Goal: Transaction & Acquisition: Book appointment/travel/reservation

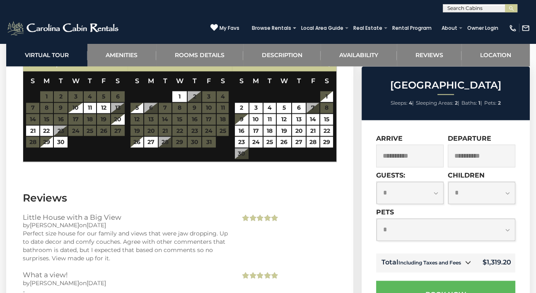
scroll to position [1377, 0]
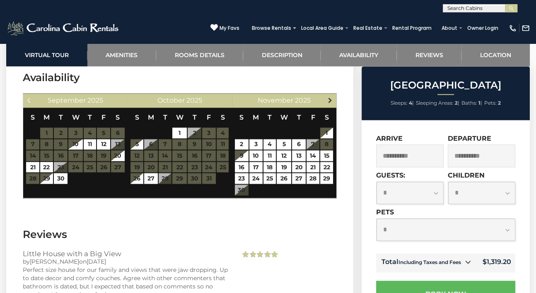
click at [331, 97] on span "Next" at bounding box center [330, 100] width 7 height 7
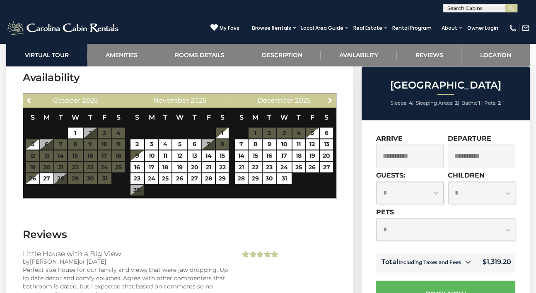
click at [331, 97] on span "Next" at bounding box center [330, 100] width 7 height 7
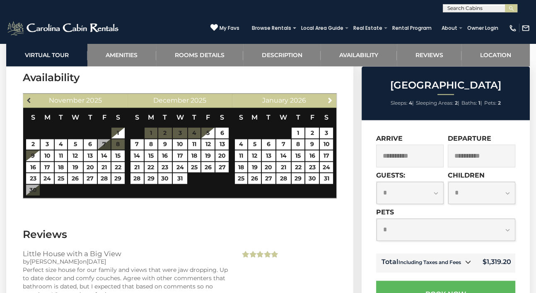
click at [28, 97] on span "Previous" at bounding box center [29, 100] width 7 height 7
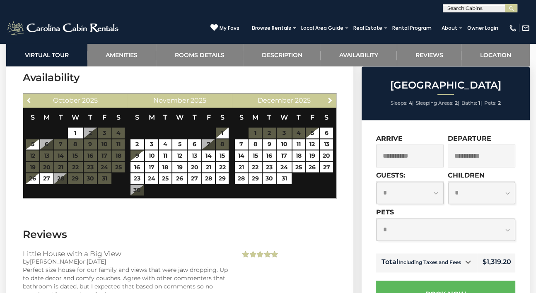
click at [28, 97] on span "Previous" at bounding box center [29, 100] width 7 height 7
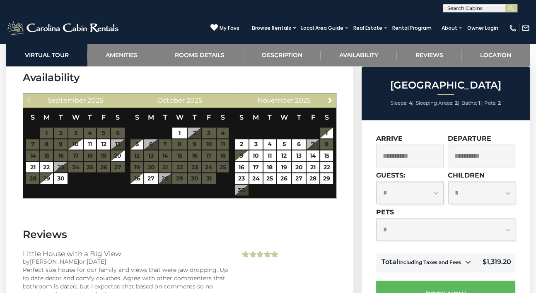
click at [28, 94] on div "Previous September 2025" at bounding box center [75, 101] width 104 height 14
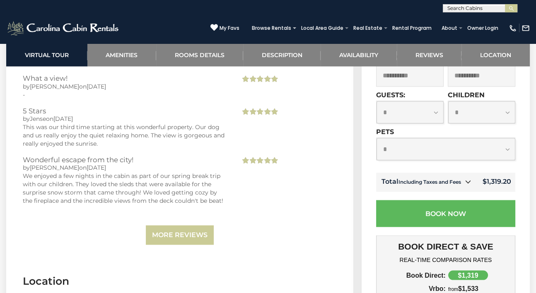
scroll to position [1610, 0]
click at [190, 226] on link "More Reviews" at bounding box center [180, 235] width 68 height 19
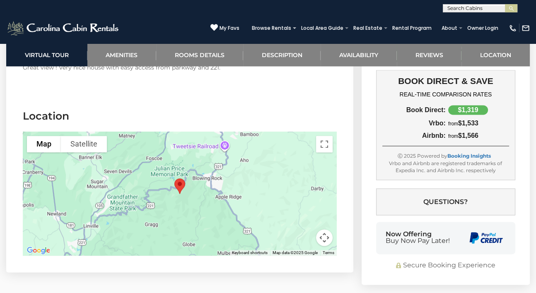
scroll to position [4625, 0]
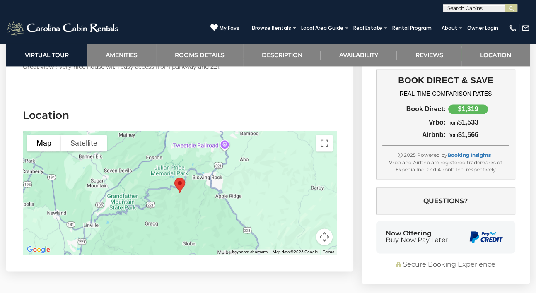
click at [324, 229] on button "Map camera controls" at bounding box center [324, 237] width 17 height 17
click at [302, 187] on button "Zoom in" at bounding box center [303, 195] width 17 height 17
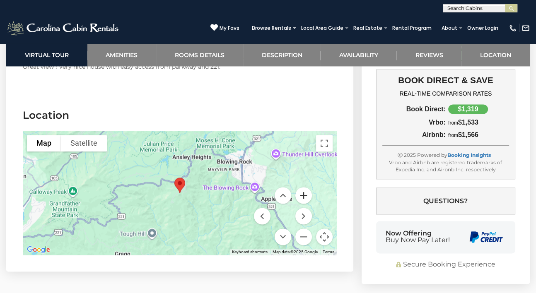
click at [302, 187] on button "Zoom in" at bounding box center [303, 195] width 17 height 17
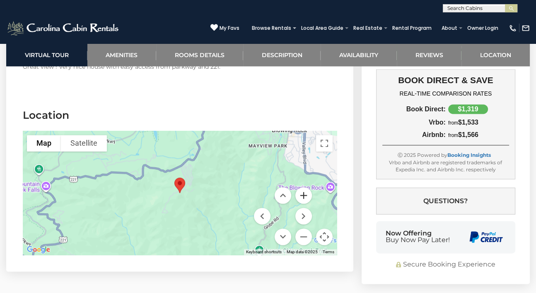
click at [302, 187] on button "Zoom in" at bounding box center [303, 195] width 17 height 17
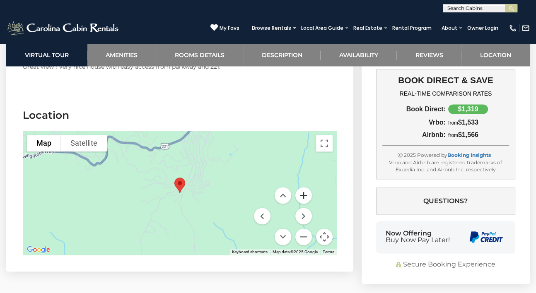
click at [302, 187] on button "Zoom in" at bounding box center [303, 195] width 17 height 17
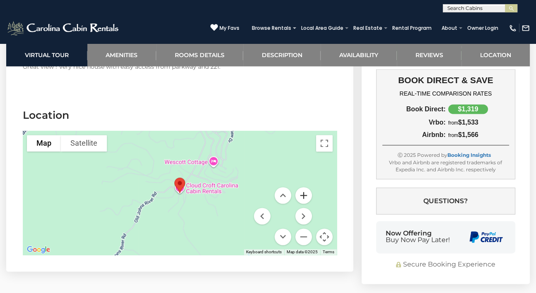
click at [302, 187] on button "Zoom in" at bounding box center [303, 195] width 17 height 17
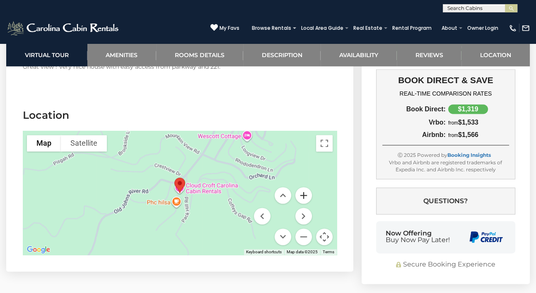
click at [302, 187] on button "Zoom in" at bounding box center [303, 195] width 17 height 17
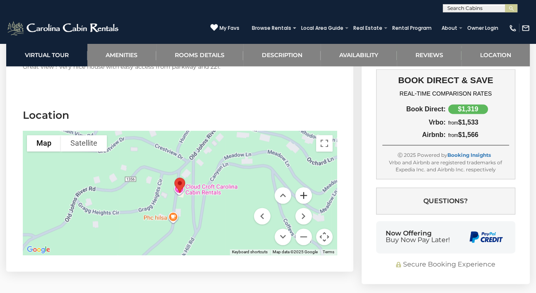
click at [302, 187] on button "Zoom in" at bounding box center [303, 195] width 17 height 17
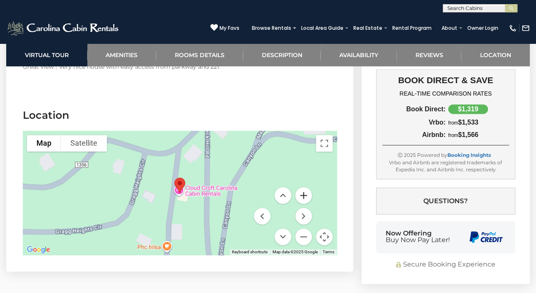
click at [304, 187] on button "Zoom in" at bounding box center [303, 195] width 17 height 17
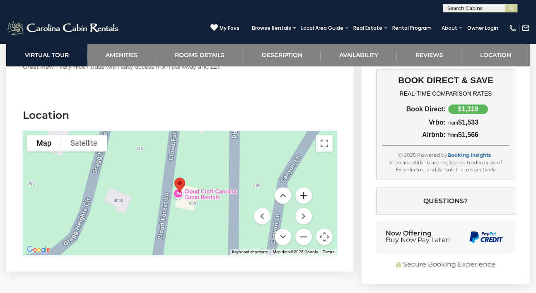
click at [304, 187] on button "Zoom in" at bounding box center [303, 195] width 17 height 17
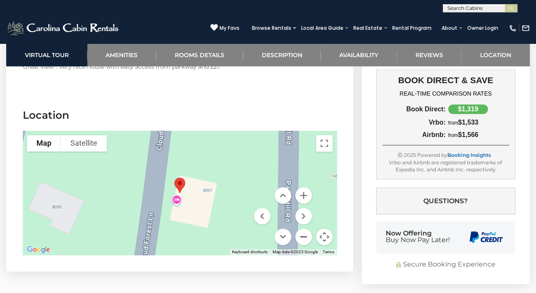
click at [301, 229] on button "Zoom out" at bounding box center [303, 237] width 17 height 17
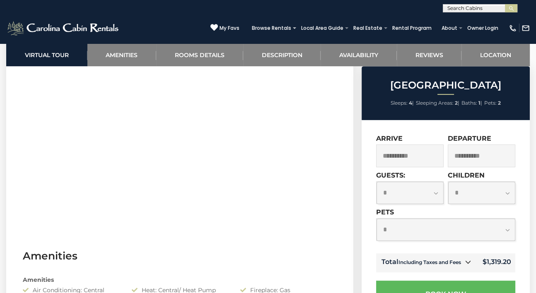
scroll to position [418, 0]
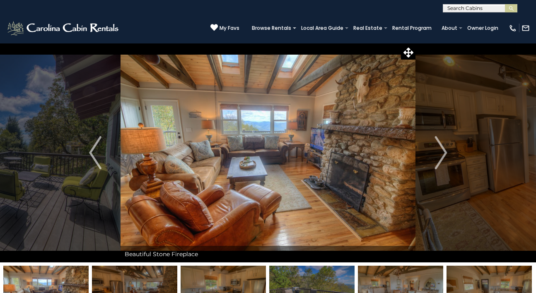
select select "*"
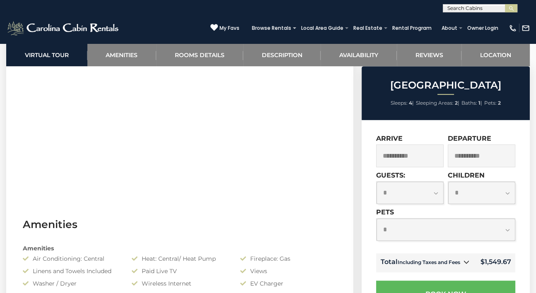
scroll to position [450, 0]
